Goal: Find specific page/section: Find specific page/section

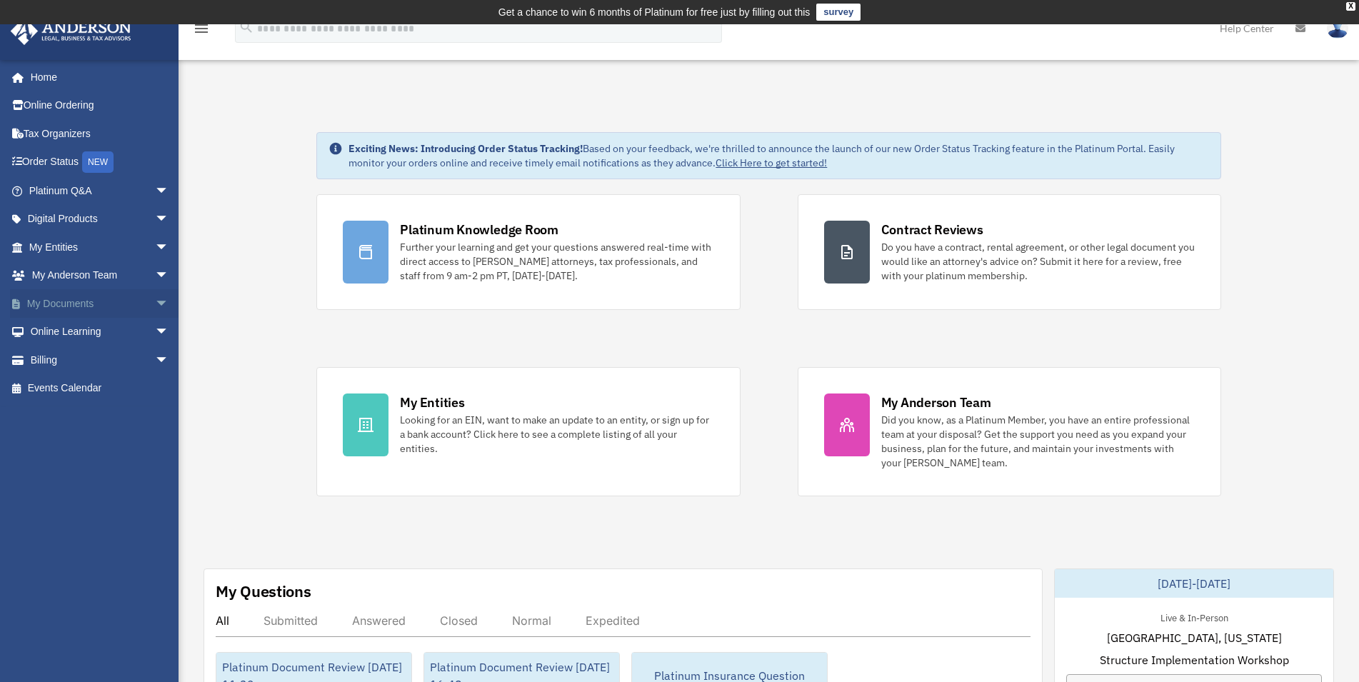
click at [155, 297] on span "arrow_drop_down" at bounding box center [169, 303] width 29 height 29
click at [73, 326] on link "Box" at bounding box center [105, 332] width 171 height 29
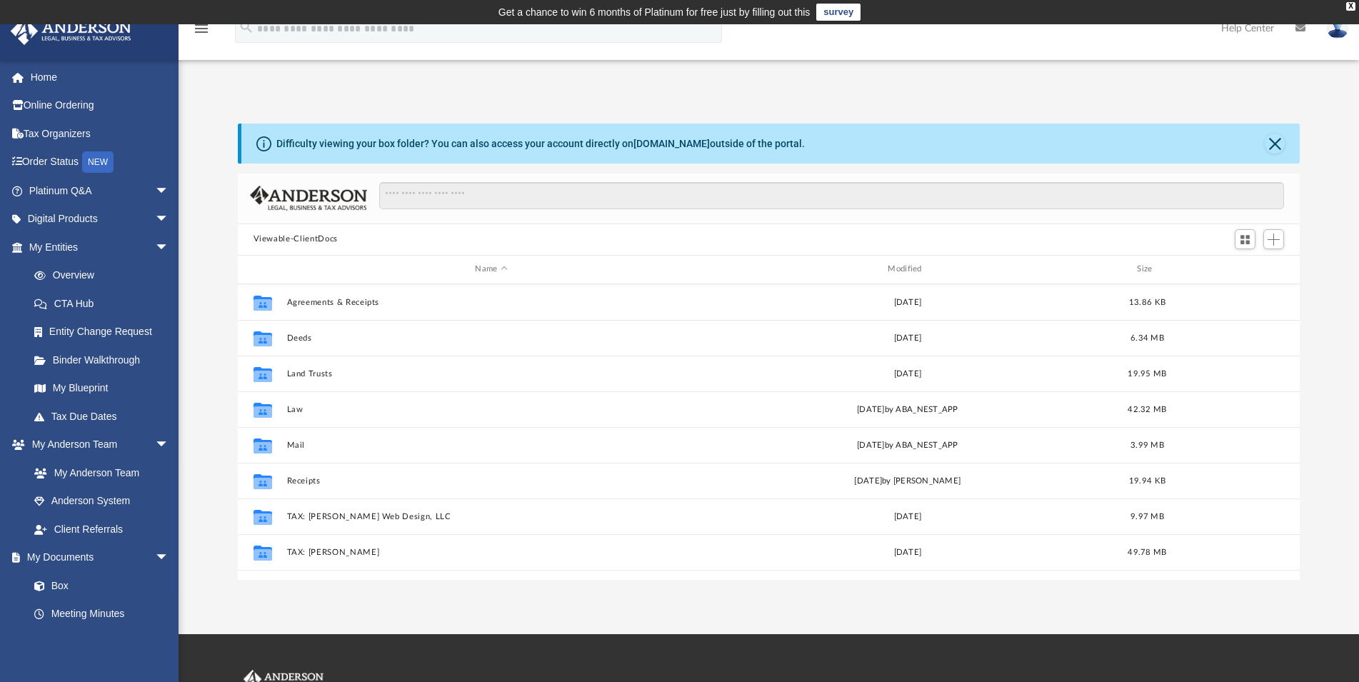
scroll to position [312, 1050]
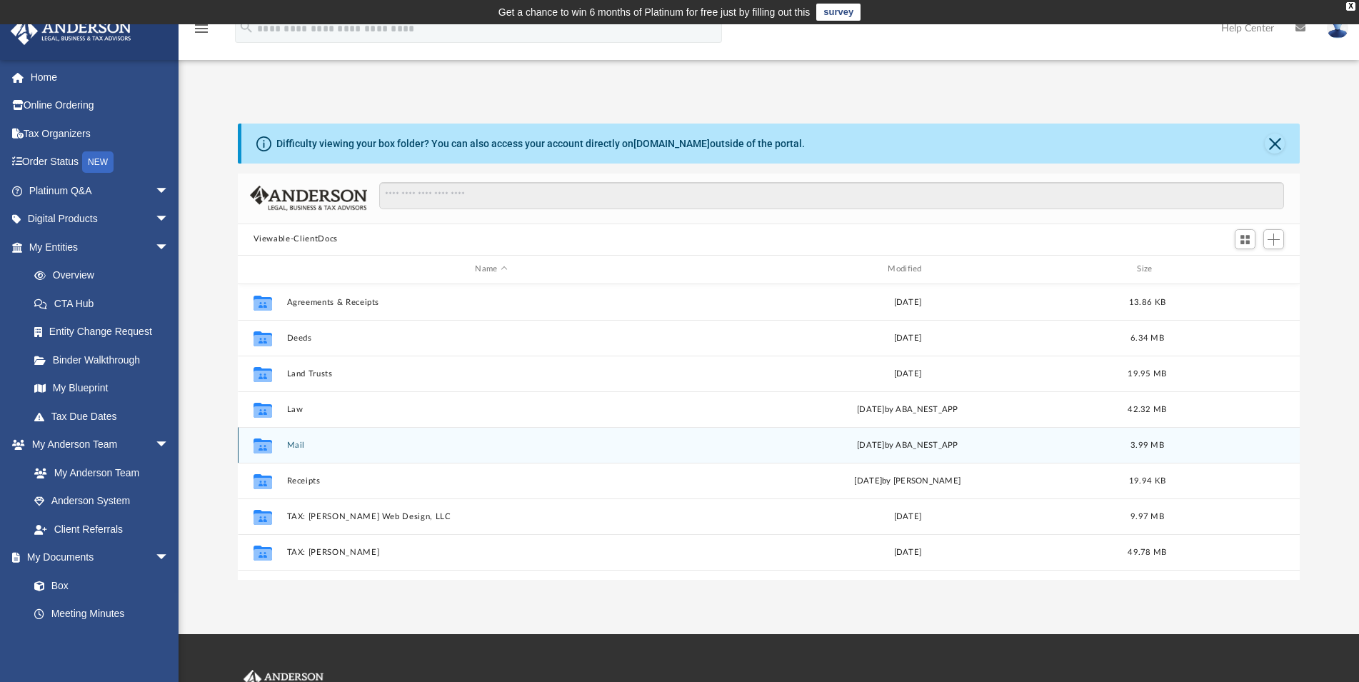
click at [296, 443] on button "Mail" at bounding box center [491, 445] width 410 height 9
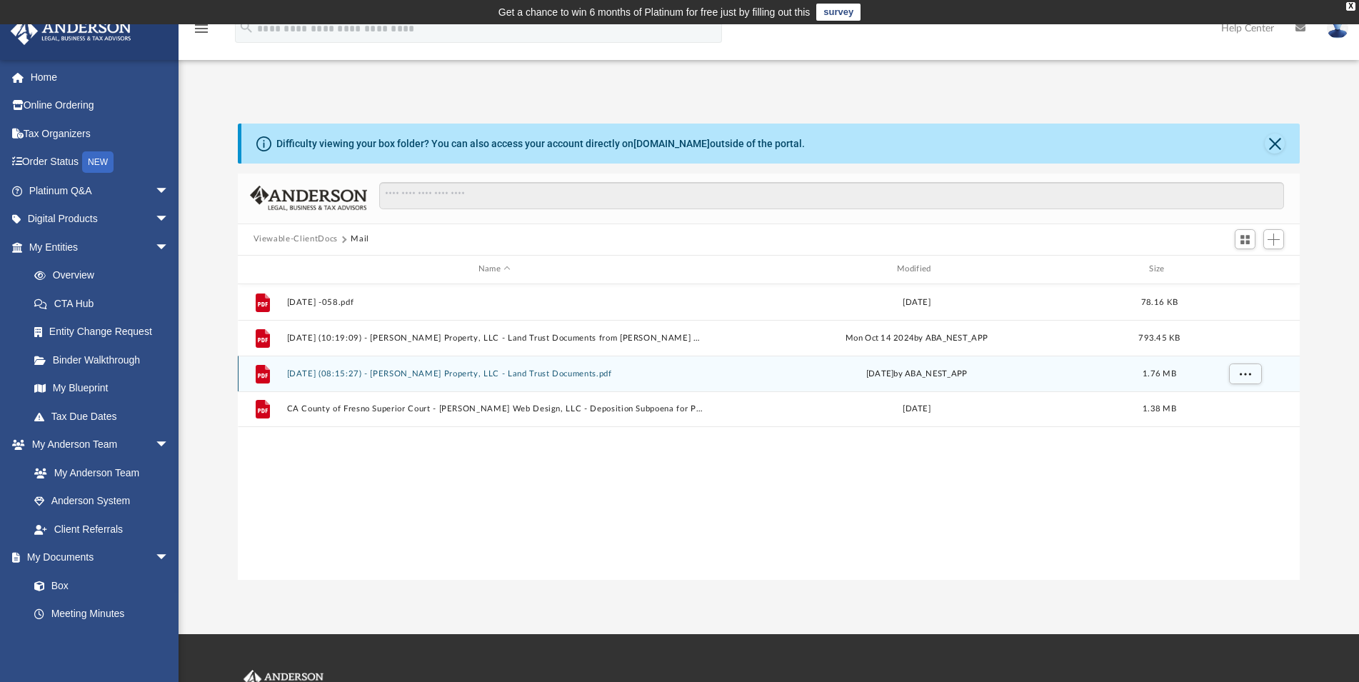
click at [474, 372] on button "2025.10.02 (08:15:27) - Cindy Property, LLC - Land Trust Documents.pdf" at bounding box center [494, 373] width 416 height 9
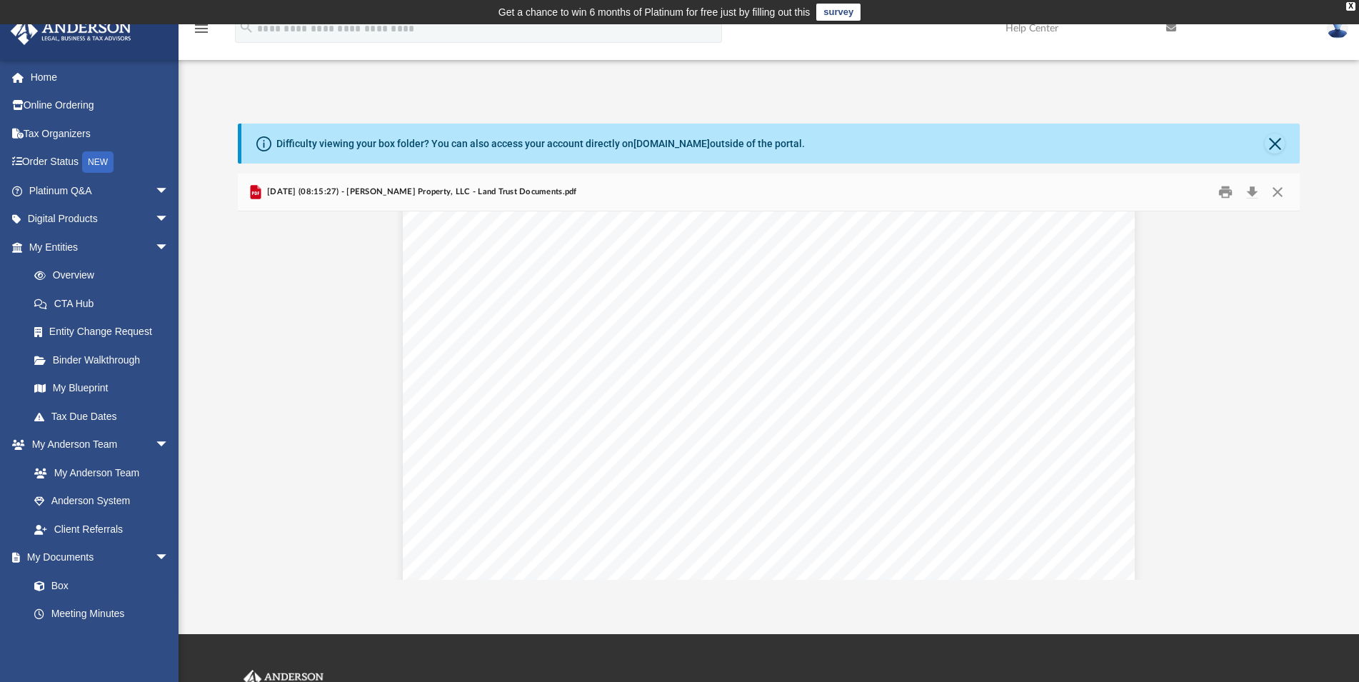
scroll to position [0, 0]
drag, startPoint x: 795, startPoint y: 391, endPoint x: 793, endPoint y: 345, distance: 46.5
